Goal: Task Accomplishment & Management: Manage account settings

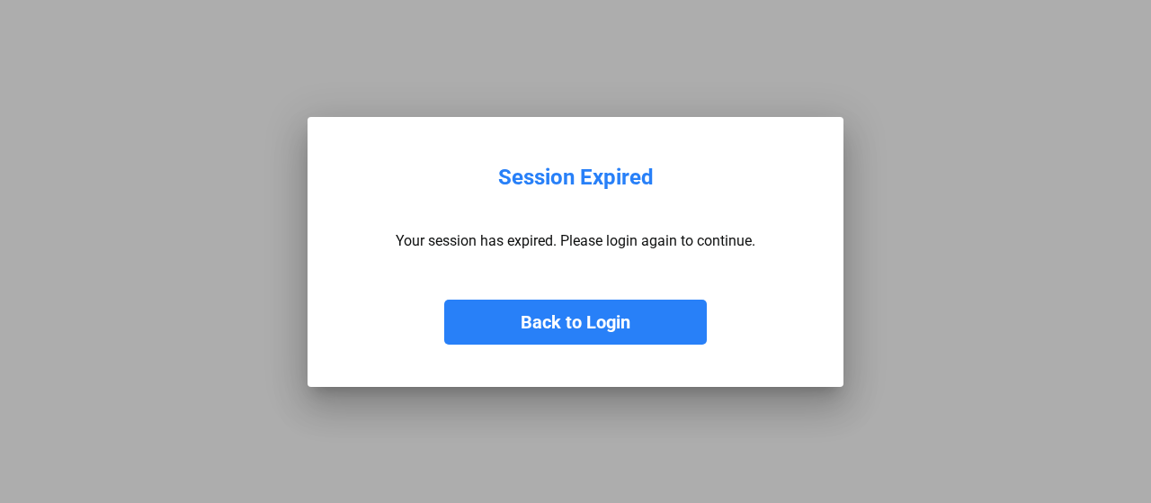
click at [572, 335] on button "Back to Login" at bounding box center [575, 321] width 263 height 45
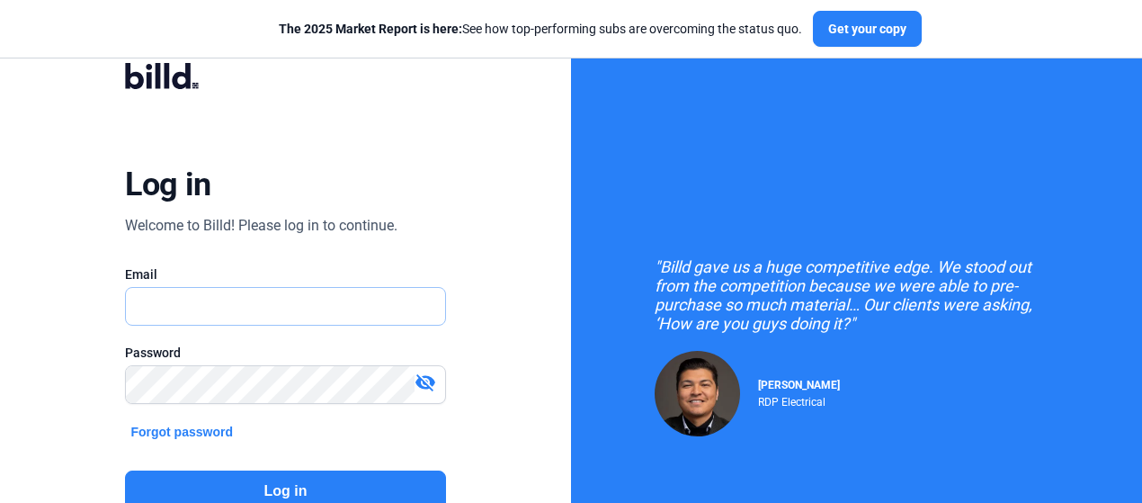
click at [253, 299] on input "text" at bounding box center [285, 306] width 318 height 37
type input "[PERSON_NAME][EMAIL_ADDRESS][DOMAIN_NAME]"
drag, startPoint x: 295, startPoint y: 301, endPoint x: 76, endPoint y: 313, distance: 219.7
click at [76, 316] on div "Log in Welcome to Billd! Please log in to continue. Email [PERSON_NAME][EMAIL_A…" at bounding box center [285, 323] width 571 height 647
type input "[PERSON_NAME][EMAIL_ADDRESS][DOMAIN_NAME]"
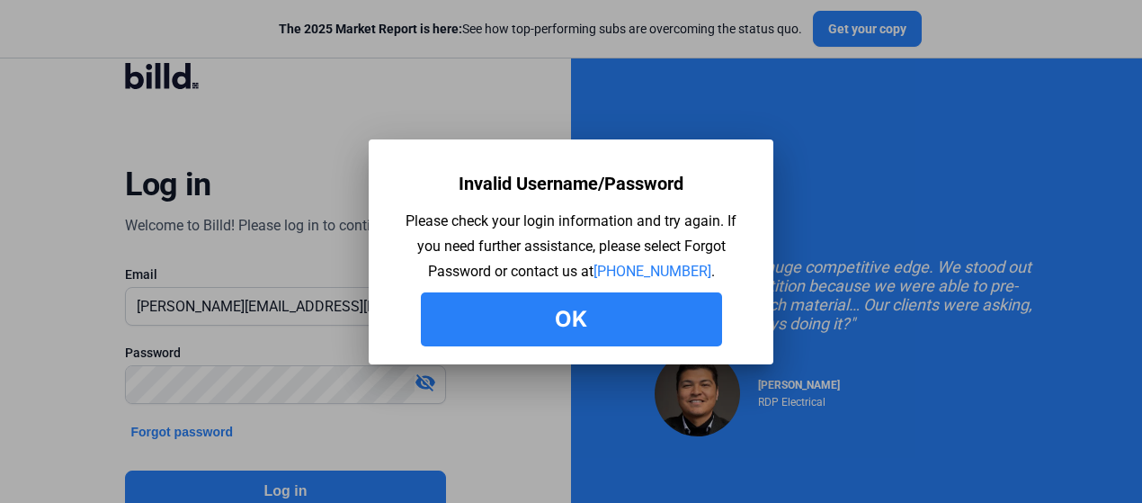
click at [473, 314] on button "Ok" at bounding box center [571, 319] width 301 height 54
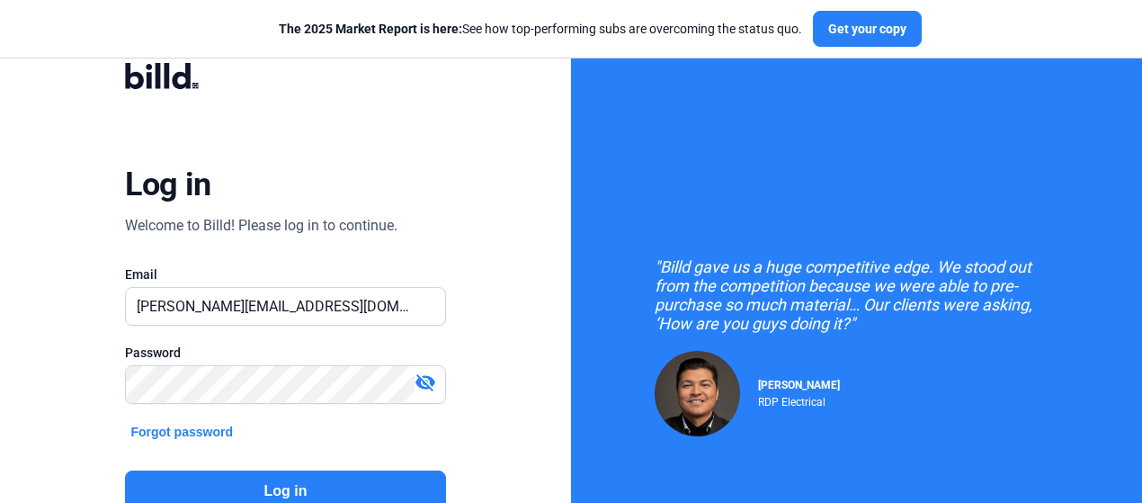
click at [420, 384] on mat-icon "visibility_off" at bounding box center [426, 382] width 22 height 22
click at [67, 392] on div "Log in Welcome to Billd! Please log in to continue. Email [PERSON_NAME][EMAIL_A…" at bounding box center [285, 323] width 571 height 647
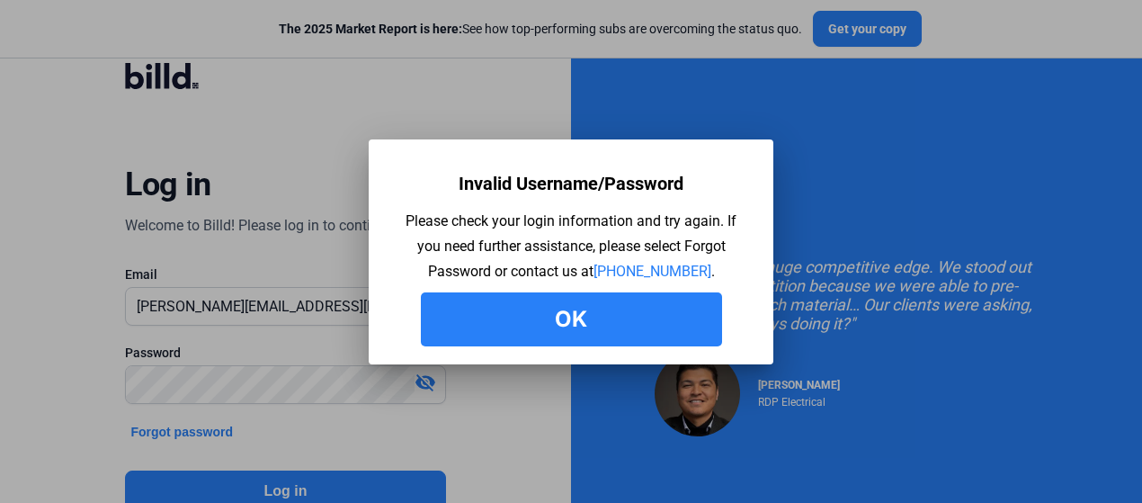
click at [610, 314] on button "Ok" at bounding box center [571, 319] width 301 height 54
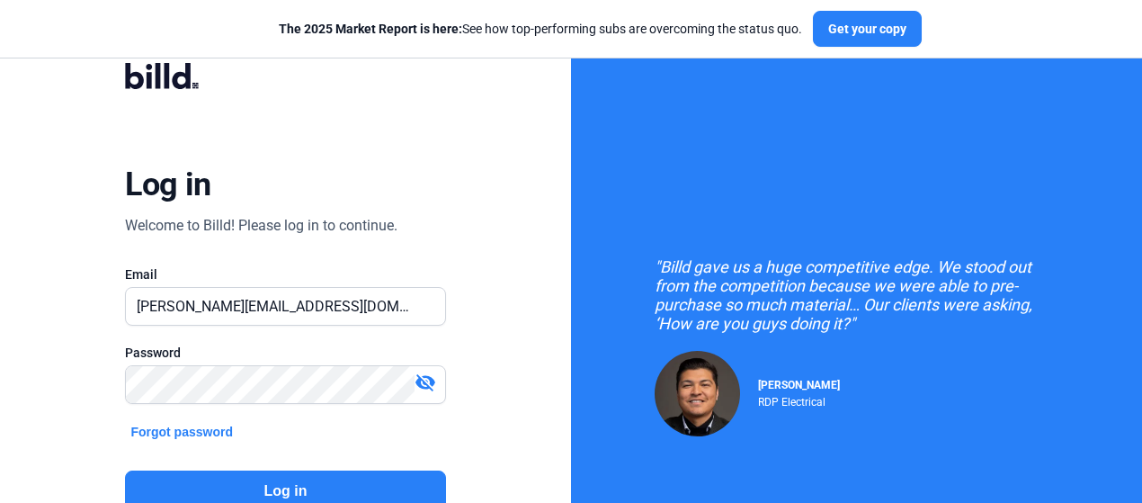
click at [428, 387] on mat-icon "visibility_off" at bounding box center [426, 382] width 22 height 22
click at [265, 485] on button "Log in" at bounding box center [285, 490] width 320 height 41
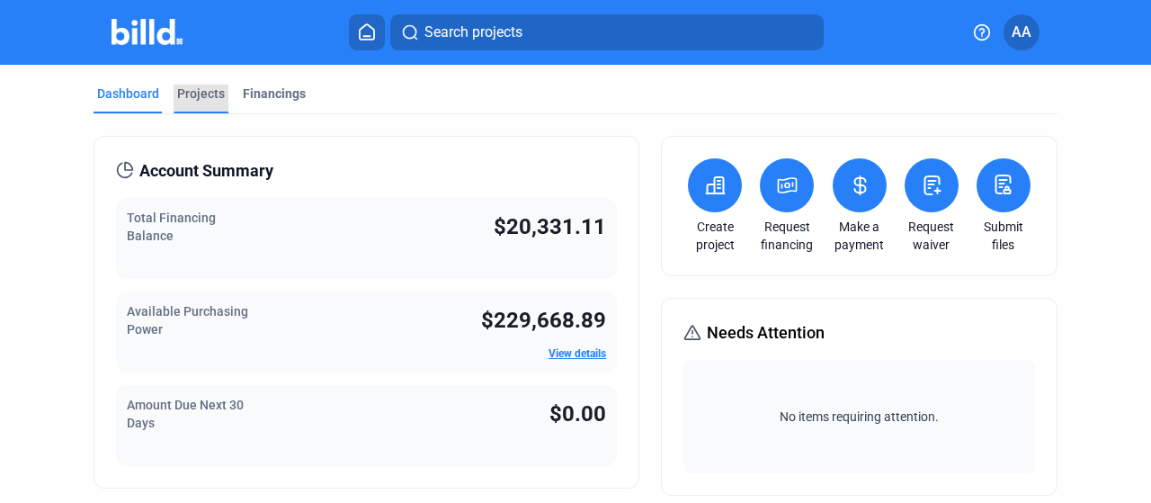
click at [196, 89] on div "Projects" at bounding box center [201, 94] width 48 height 18
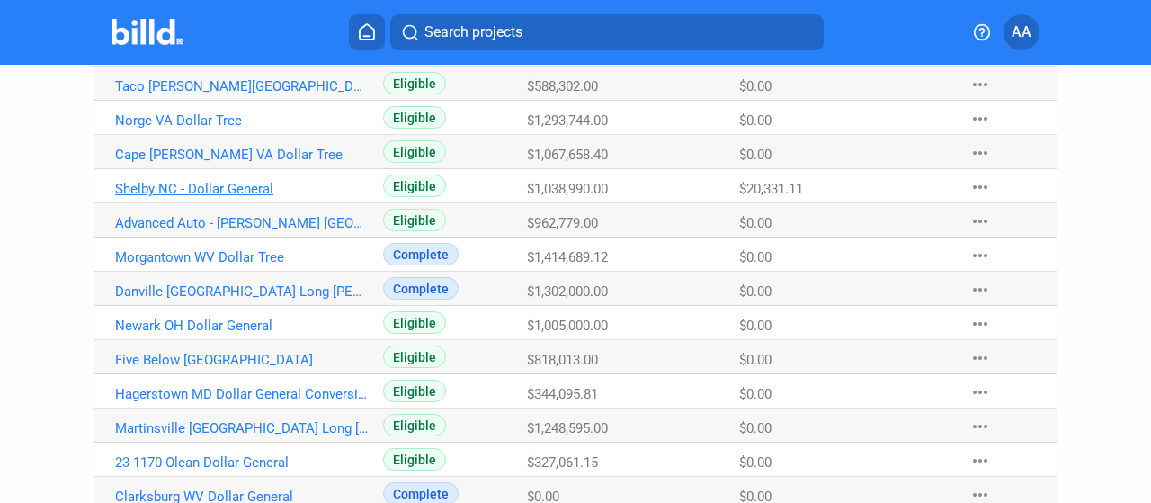
scroll to position [145, 0]
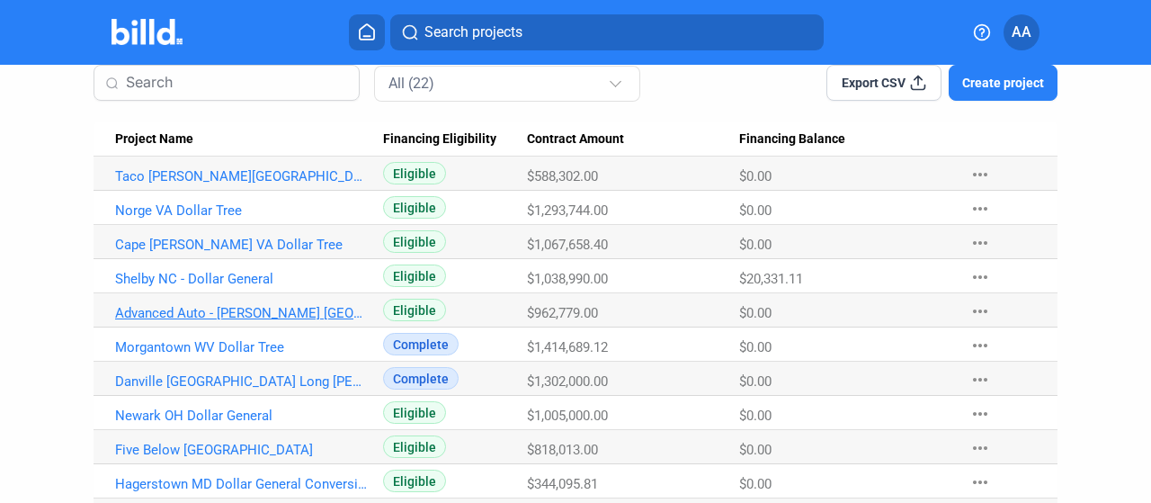
click at [261, 310] on link "Advanced Auto - [PERSON_NAME] [GEOGRAPHIC_DATA]" at bounding box center [242, 313] width 254 height 16
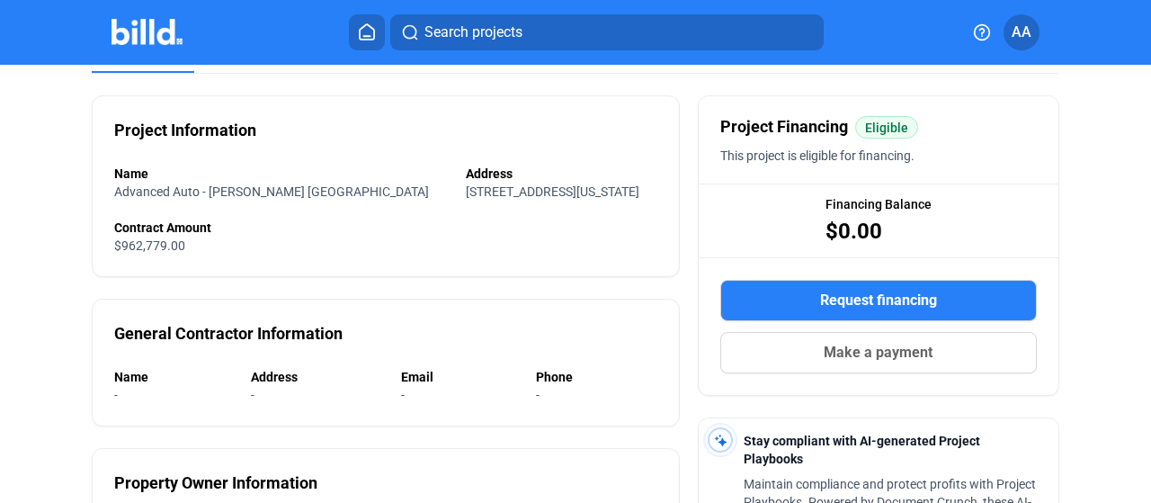
scroll to position [90, 0]
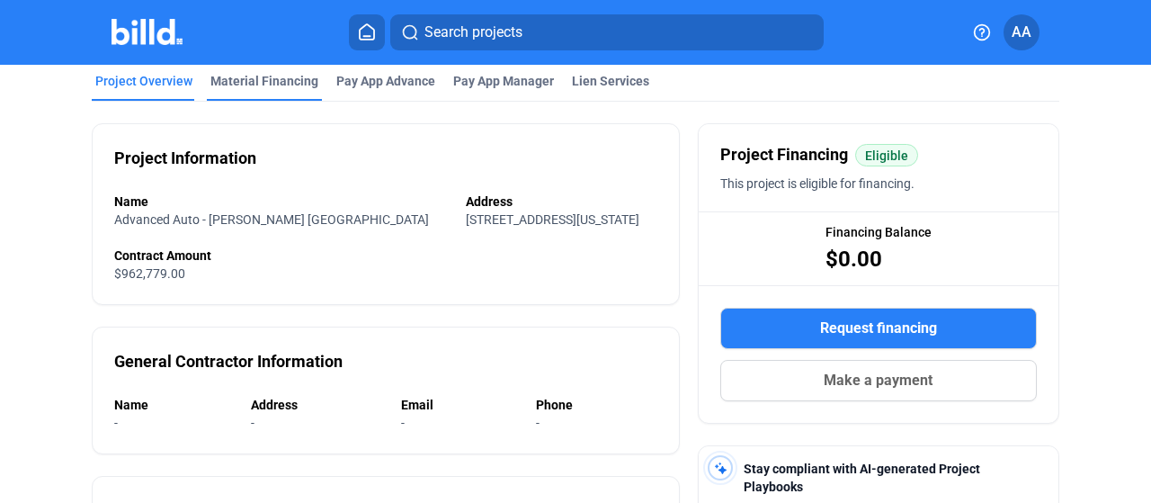
click at [265, 94] on div "Material Financing" at bounding box center [264, 86] width 115 height 29
